Goal: Check status: Check status

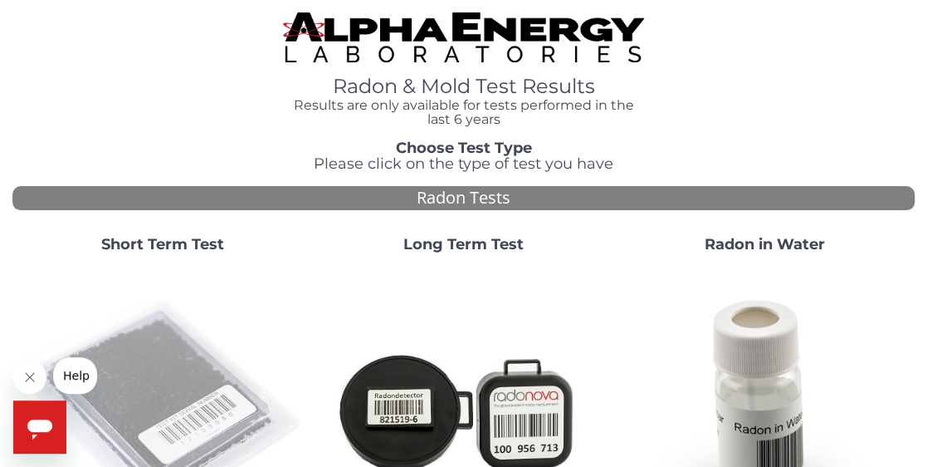
click at [143, 371] on img at bounding box center [162, 410] width 287 height 287
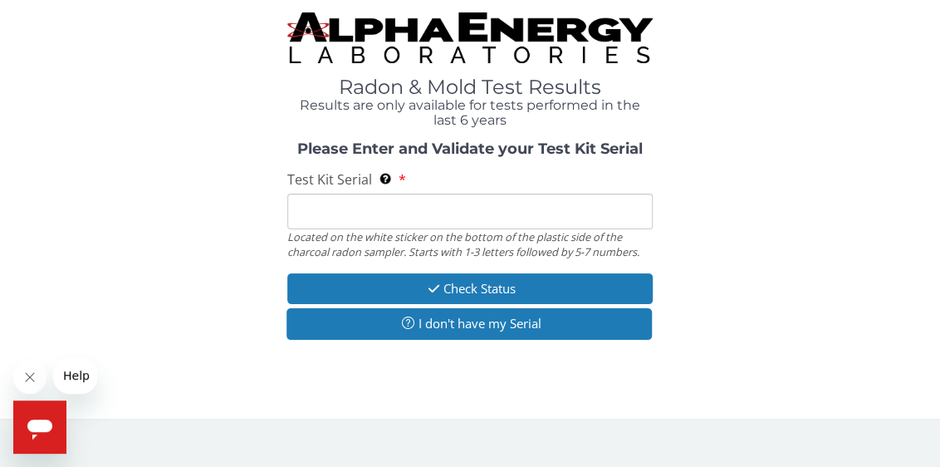
click at [323, 208] on input "Test Kit Serial Located on the white sticker on the bottom of the plastic side …" at bounding box center [470, 211] width 366 height 36
type input "FE460561"
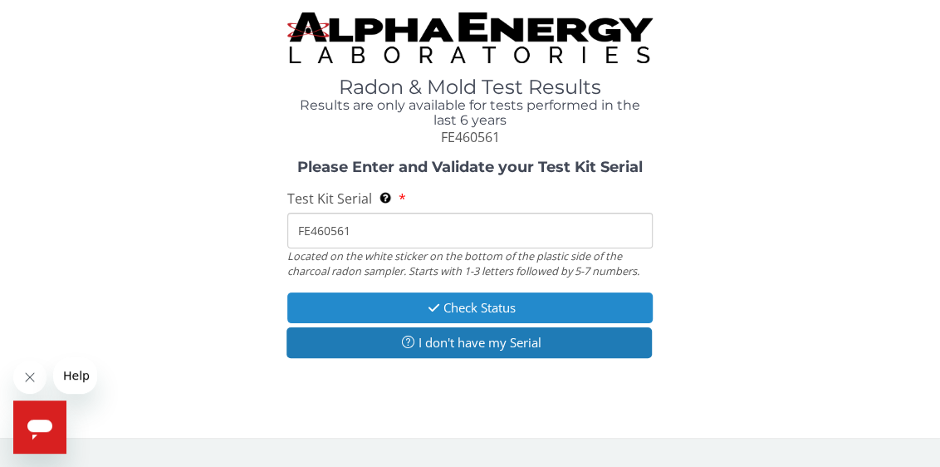
click at [487, 304] on button "Check Status" at bounding box center [470, 307] width 366 height 31
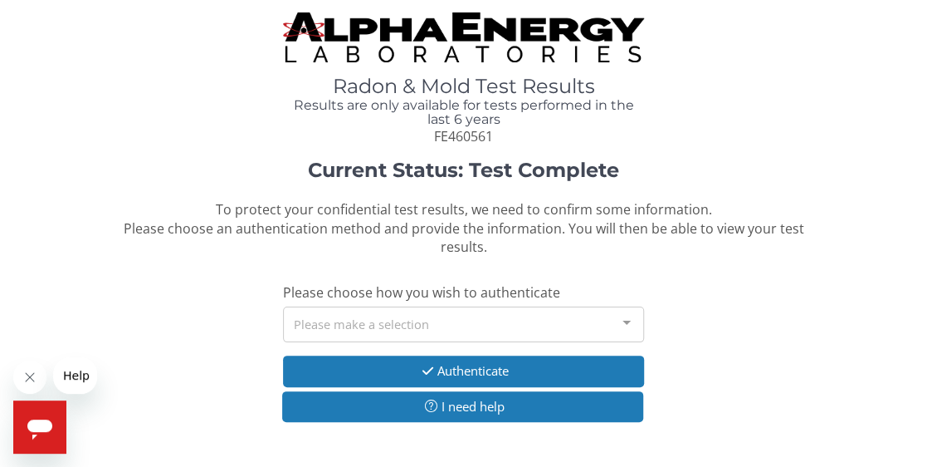
click at [629, 317] on div at bounding box center [626, 323] width 33 height 32
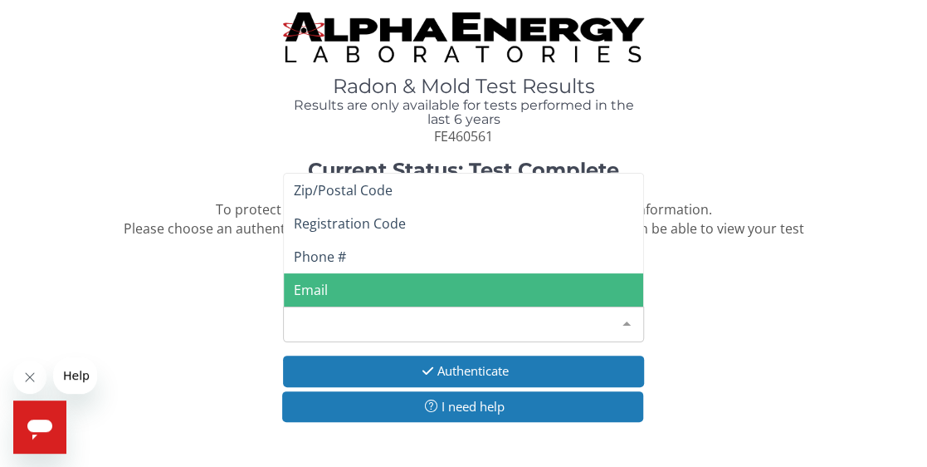
click at [317, 291] on span "Email" at bounding box center [311, 290] width 34 height 18
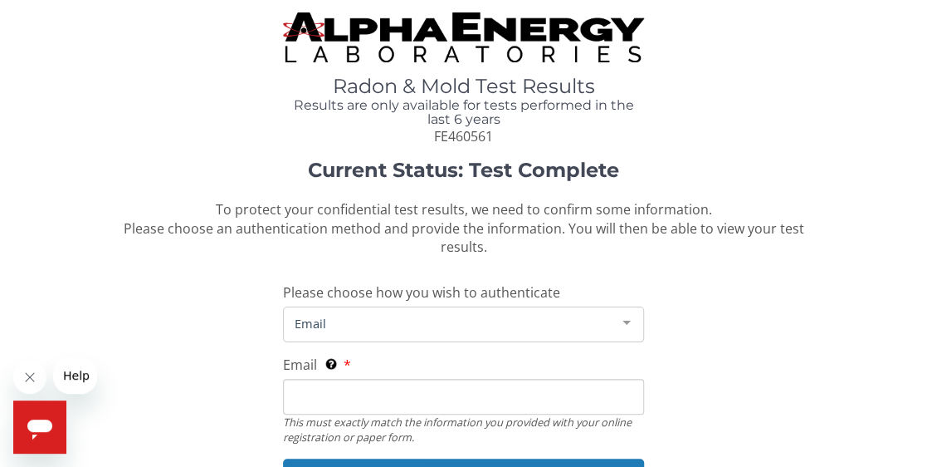
click at [308, 396] on input "Email This must exactly match the information you provided with your online reg…" at bounding box center [463, 397] width 361 height 36
type input "[EMAIL_ADDRESS][DOMAIN_NAME]"
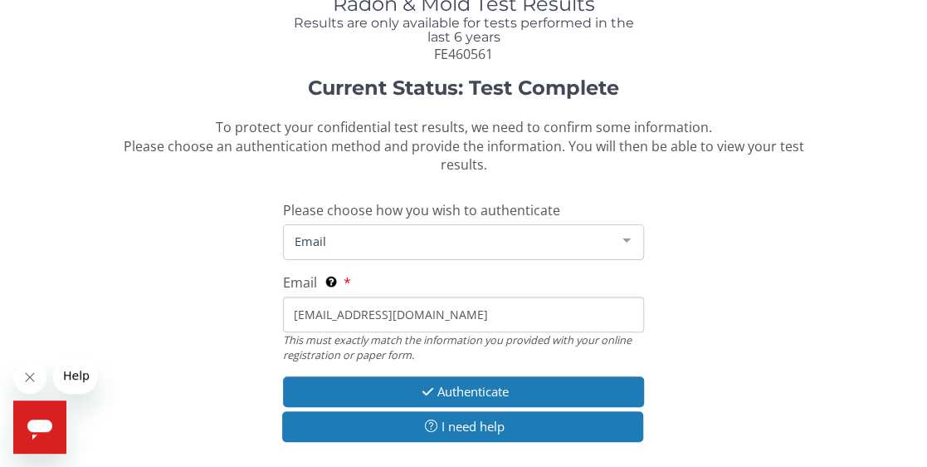
scroll to position [165, 0]
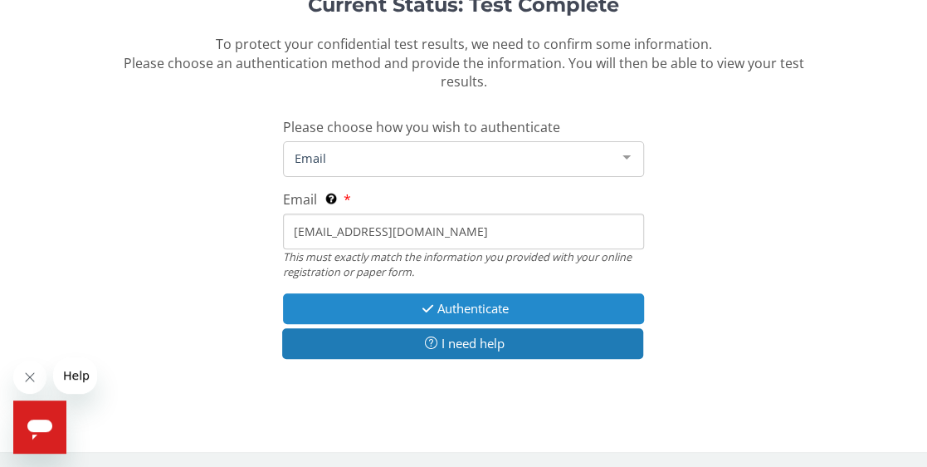
click at [474, 306] on button "Authenticate" at bounding box center [463, 308] width 361 height 31
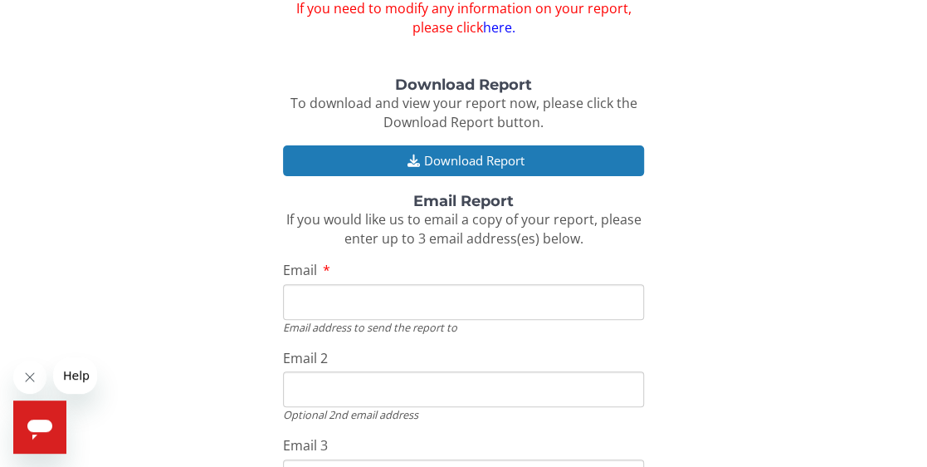
scroll to position [223, 0]
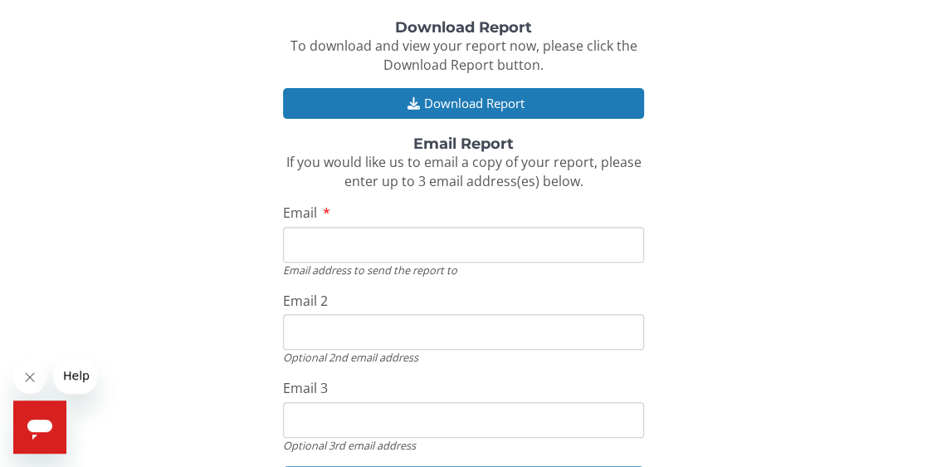
click at [302, 242] on input "Email" at bounding box center [463, 245] width 361 height 36
type input "[EMAIL_ADDRESS][DOMAIN_NAME]"
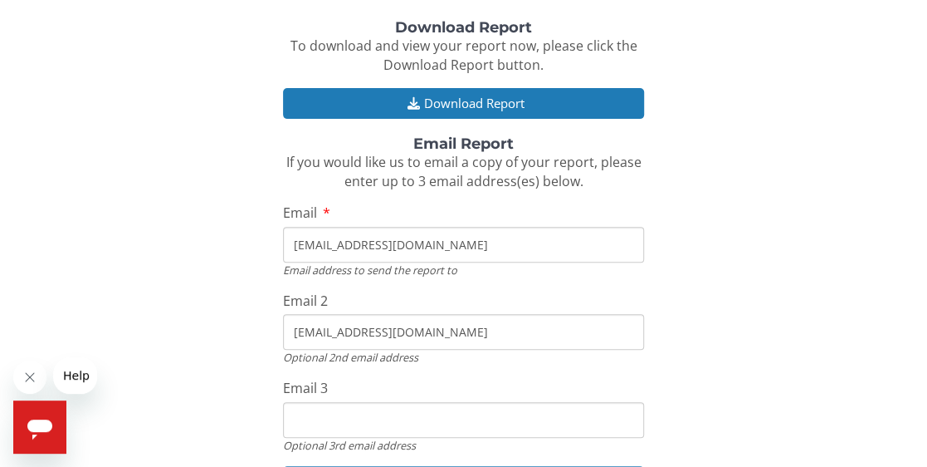
type input "[EMAIL_ADDRESS][DOMAIN_NAME]"
drag, startPoint x: 492, startPoint y: 333, endPoint x: 271, endPoint y: 331, distance: 220.9
click at [271, 331] on div "Download Report To download and view your report now, please click the Download…" at bounding box center [463, 267] width 903 height 494
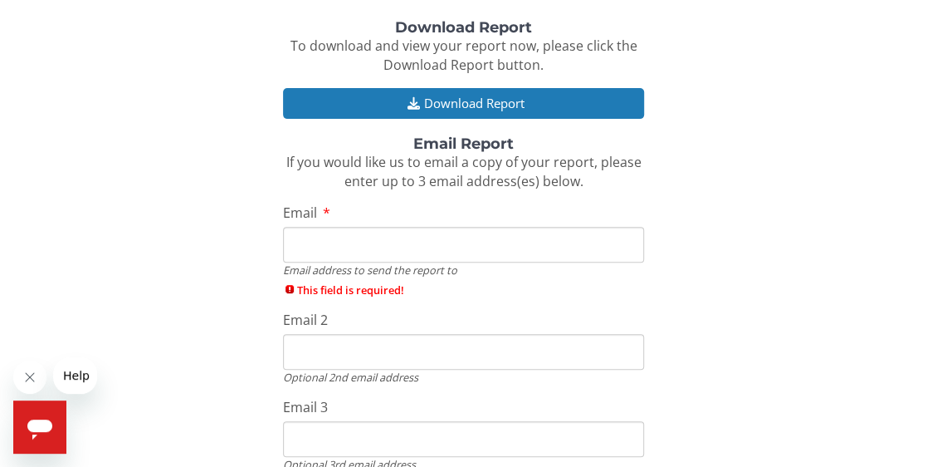
click at [309, 244] on input "Email" at bounding box center [463, 245] width 361 height 36
type input "[EMAIL_ADDRESS][DOMAIN_NAME]"
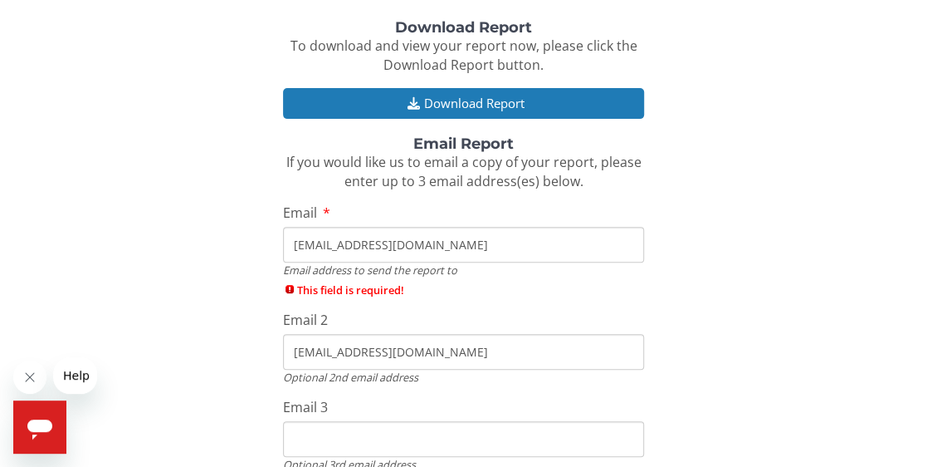
type input "[EMAIL_ADDRESS][DOMAIN_NAME]"
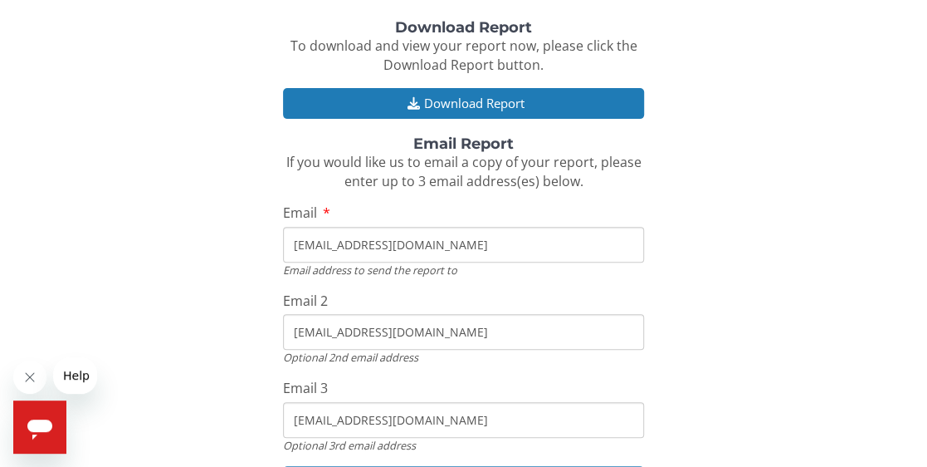
scroll to position [335, 0]
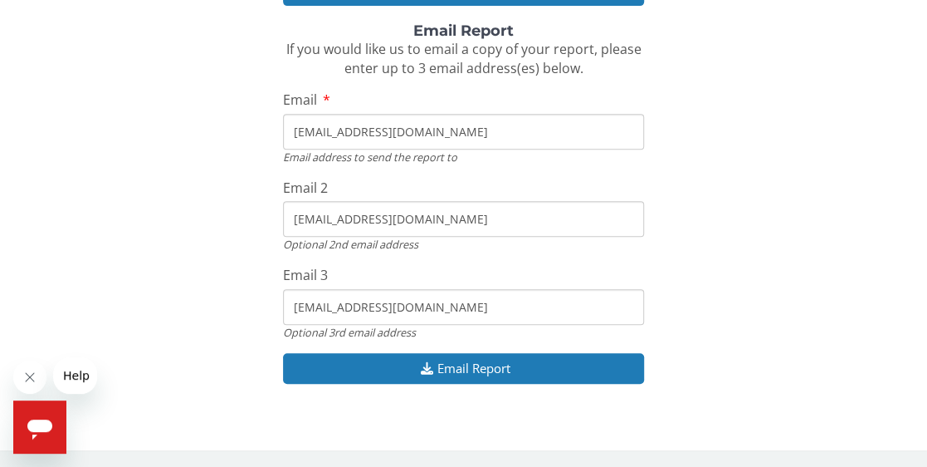
drag, startPoint x: 478, startPoint y: 303, endPoint x: 286, endPoint y: 304, distance: 191.8
click at [286, 304] on input "[EMAIL_ADDRESS][DOMAIN_NAME]" at bounding box center [463, 307] width 361 height 36
drag, startPoint x: 467, startPoint y: 217, endPoint x: 286, endPoint y: 213, distance: 181.9
click at [286, 213] on input "[EMAIL_ADDRESS][DOMAIN_NAME]" at bounding box center [463, 219] width 361 height 36
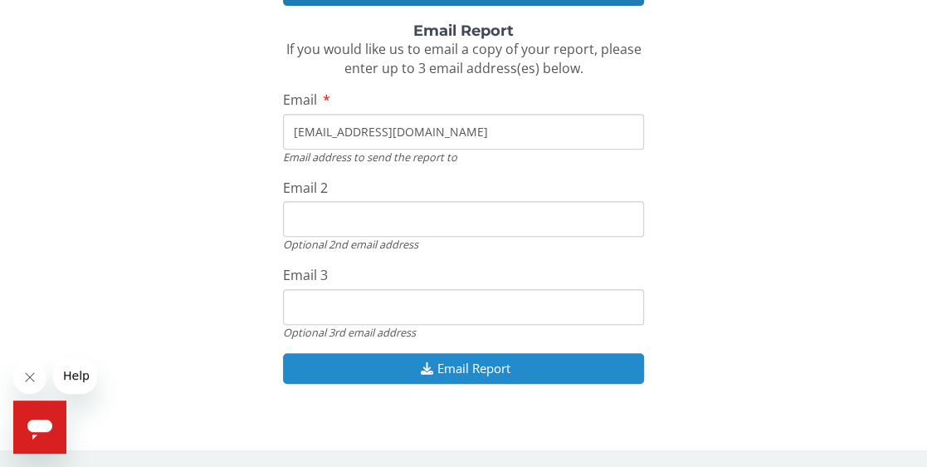
click at [467, 366] on button "Email Report" at bounding box center [463, 368] width 361 height 31
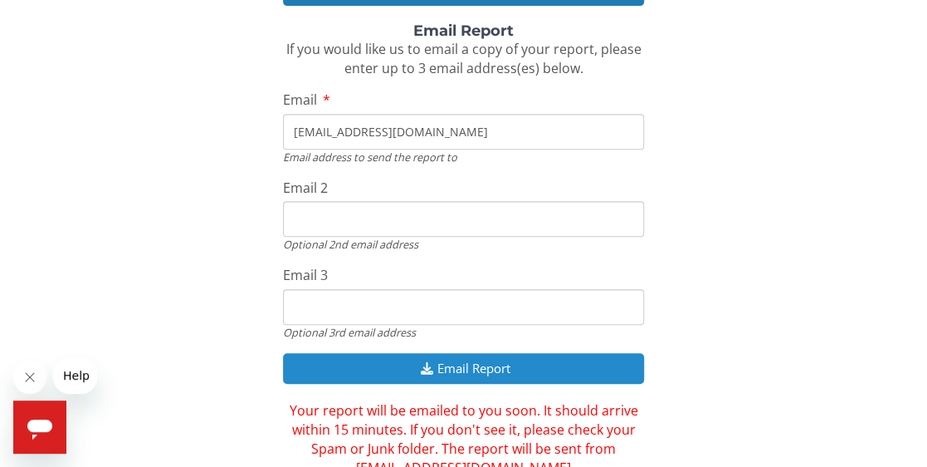
scroll to position [410, 0]
